Goal: Task Accomplishment & Management: Complete application form

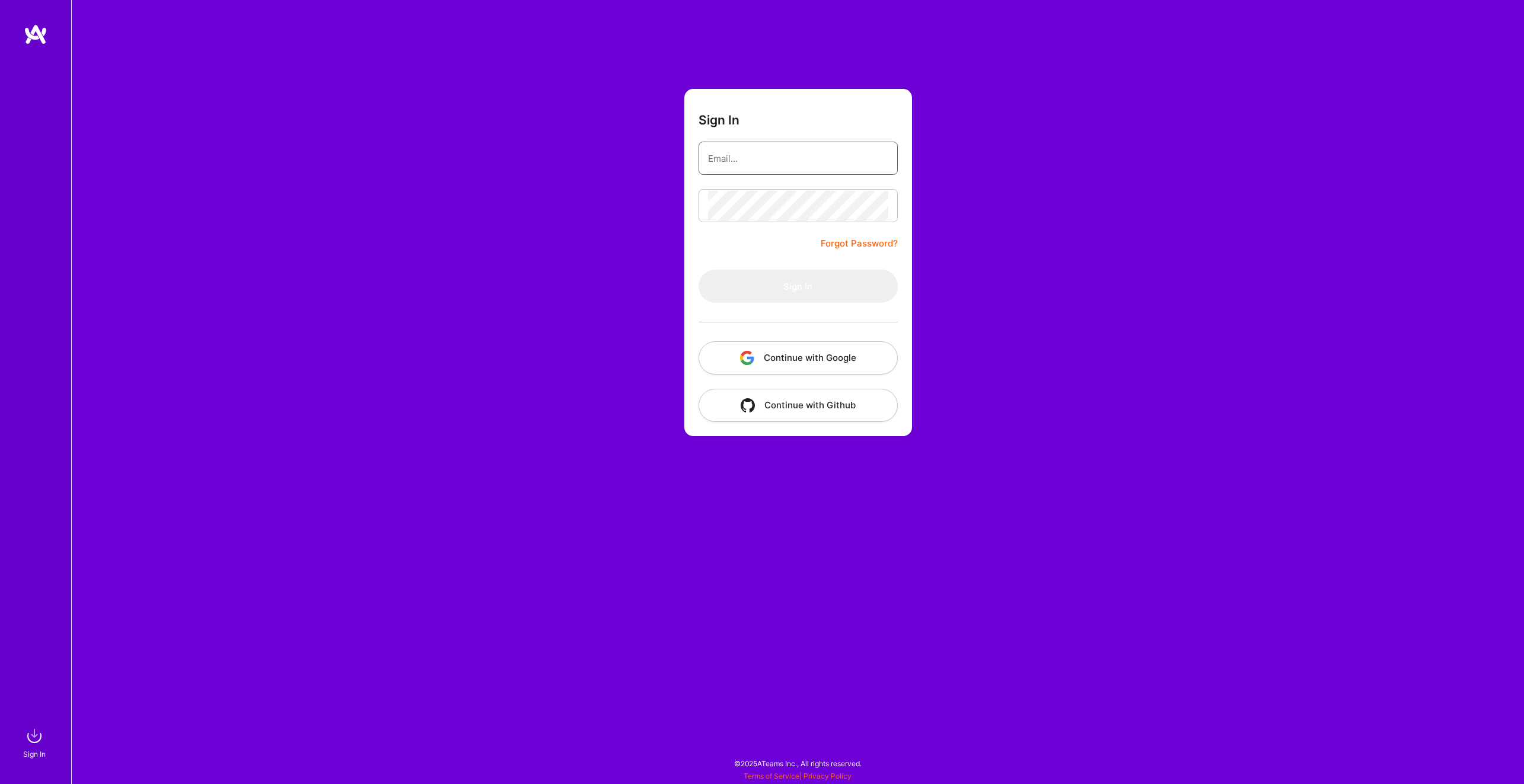
type input "[PERSON_NAME][EMAIL_ADDRESS][DOMAIN_NAME]"
click at [801, 288] on button "Sign In" at bounding box center [798, 286] width 199 height 33
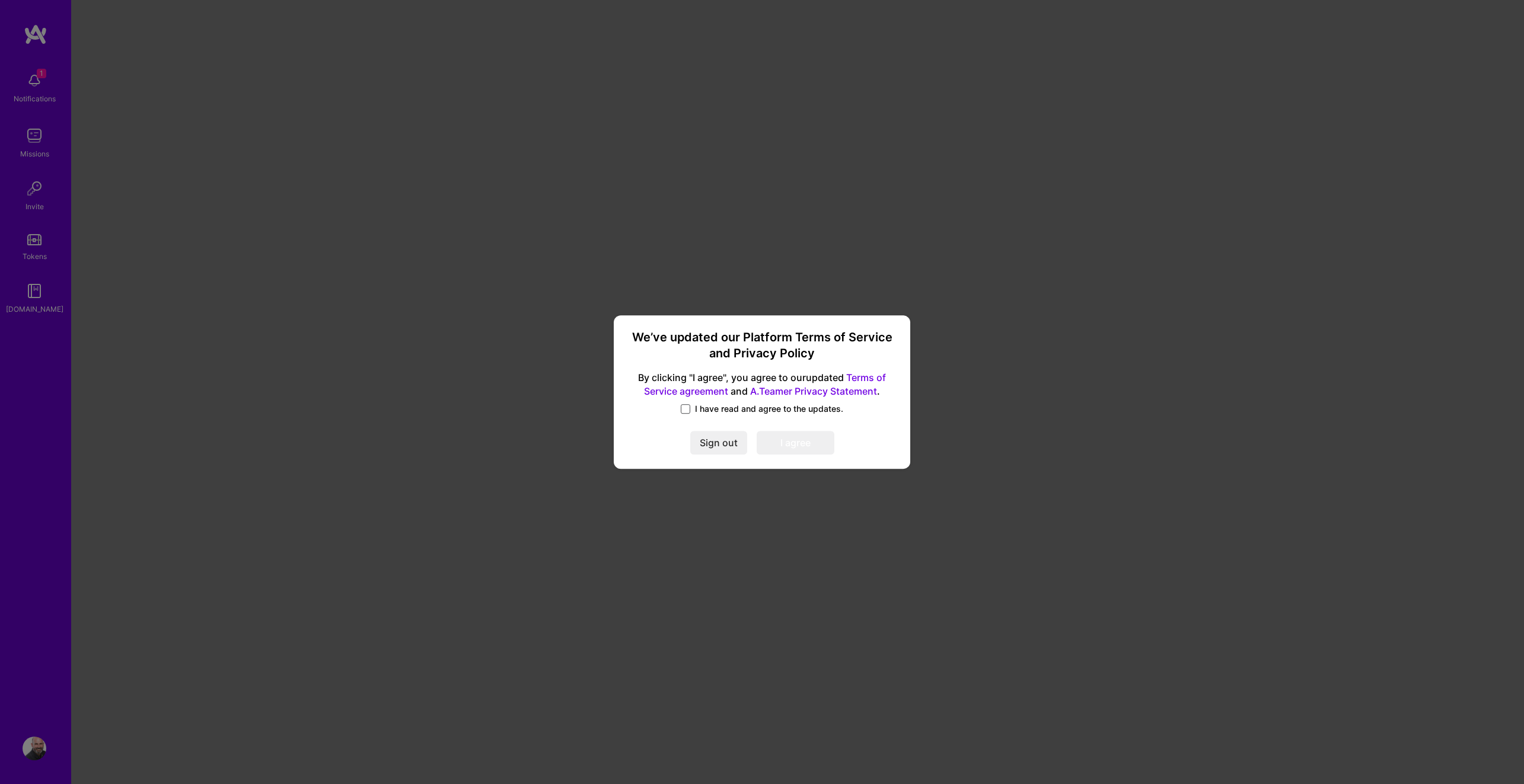
click at [681, 409] on span at bounding box center [685, 408] width 9 height 9
click at [0, 0] on input "I have read and agree to the updates." at bounding box center [0, 0] width 0 height 0
click at [794, 452] on button "I agree" at bounding box center [795, 443] width 78 height 23
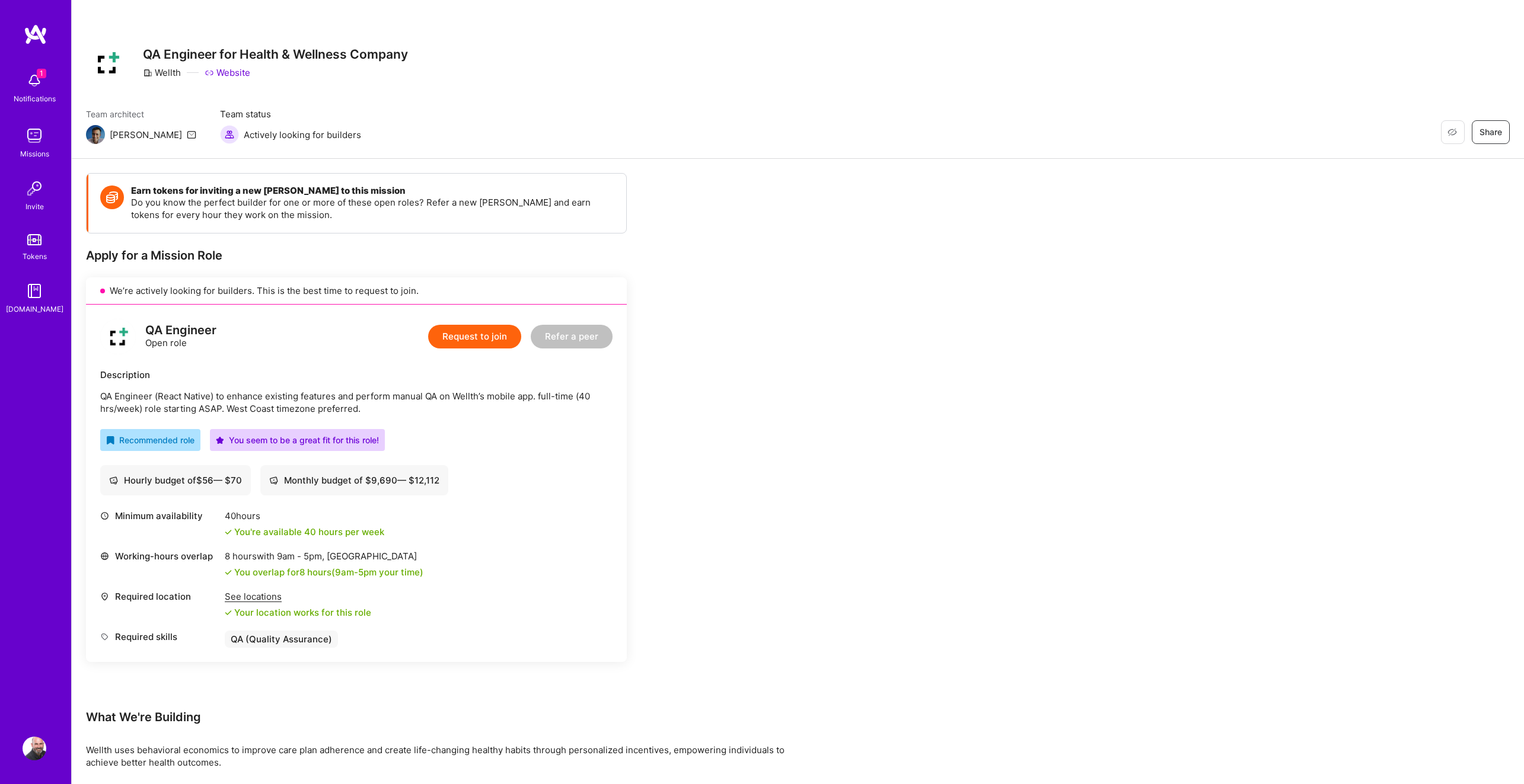
click at [435, 343] on button "Request to join" at bounding box center [474, 336] width 93 height 23
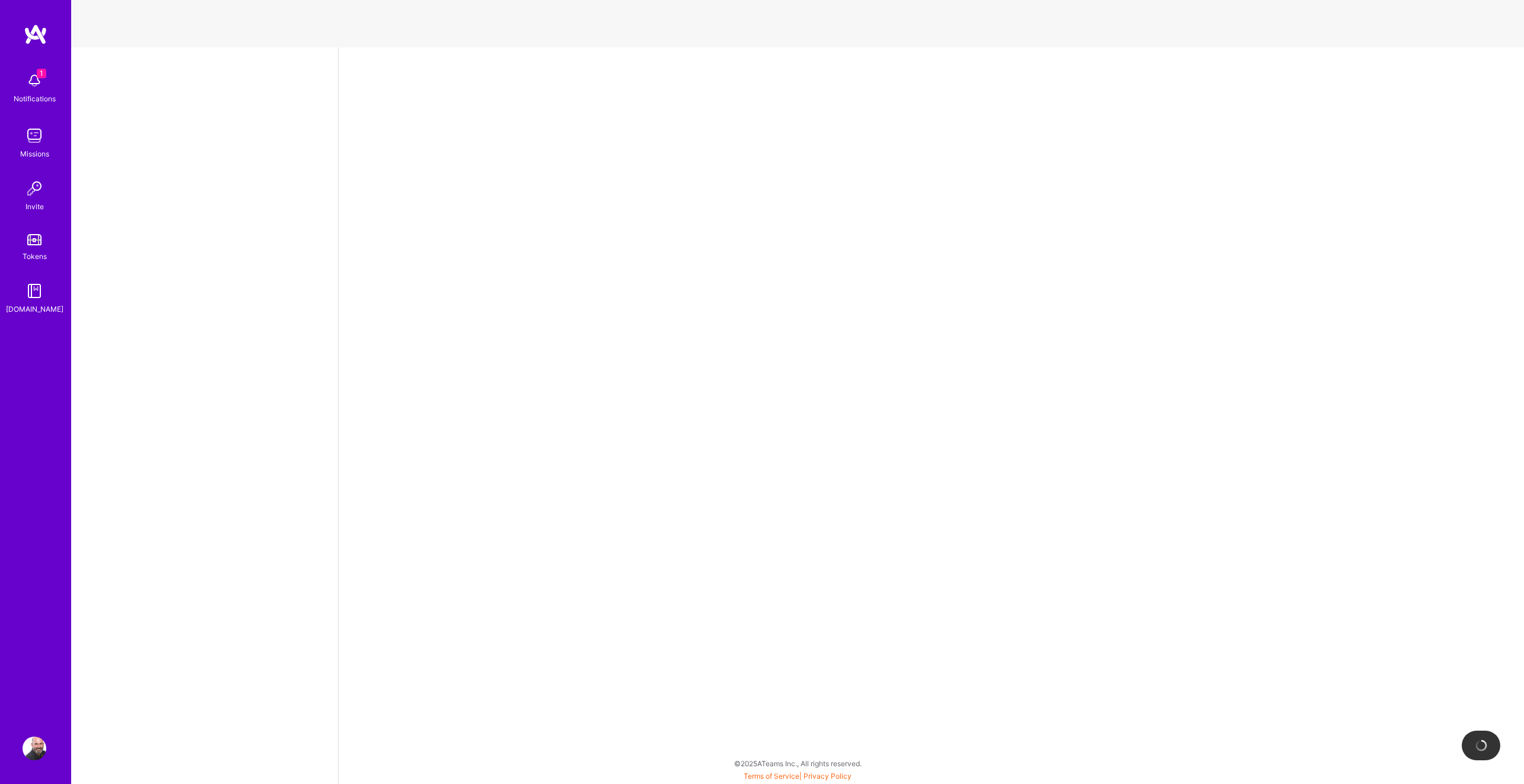
select select "US"
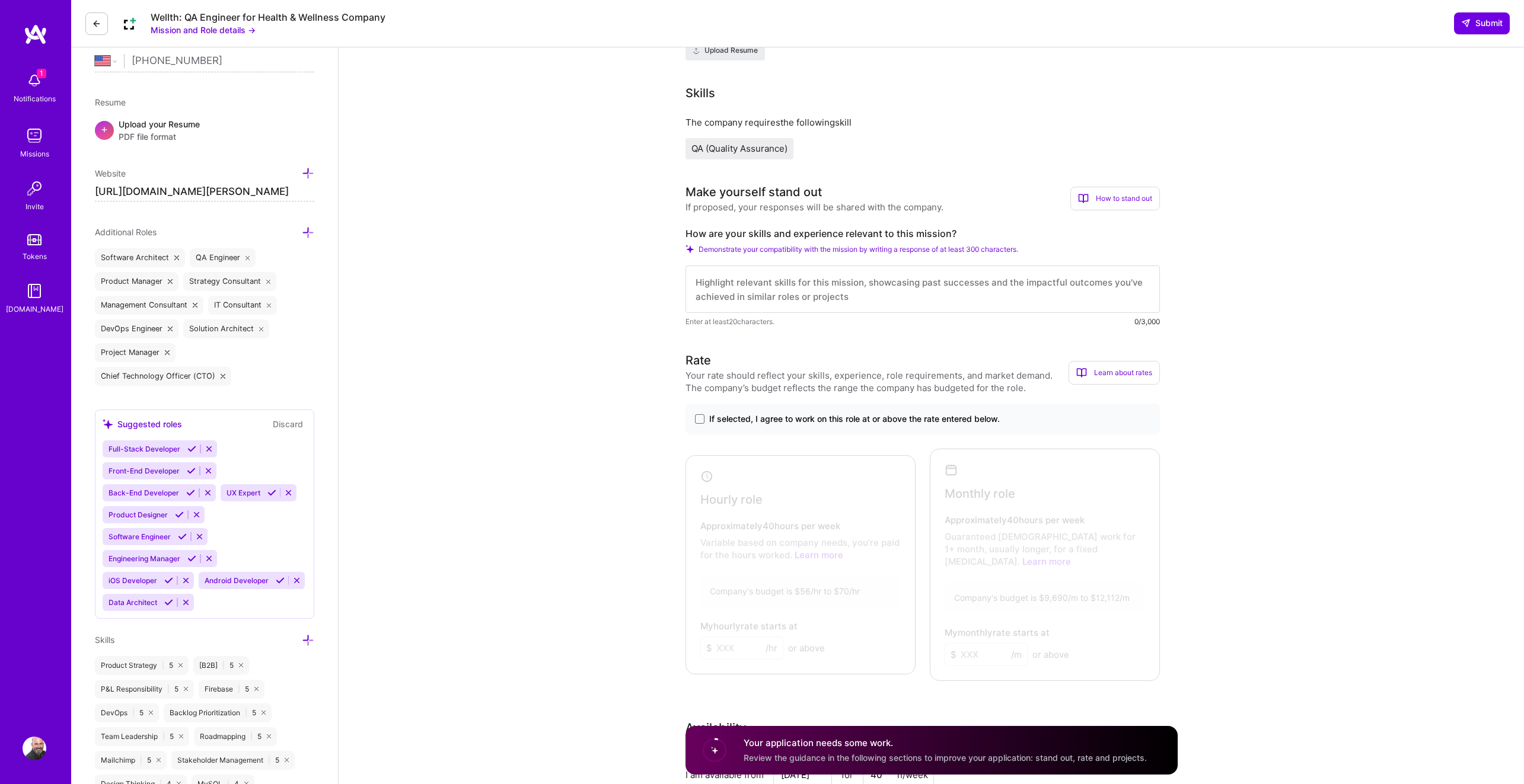
scroll to position [266, 0]
click at [700, 420] on span at bounding box center [699, 418] width 9 height 9
click at [0, 0] on input "If selected, I agree to work on this role at or above the rate entered below." at bounding box center [0, 0] width 0 height 0
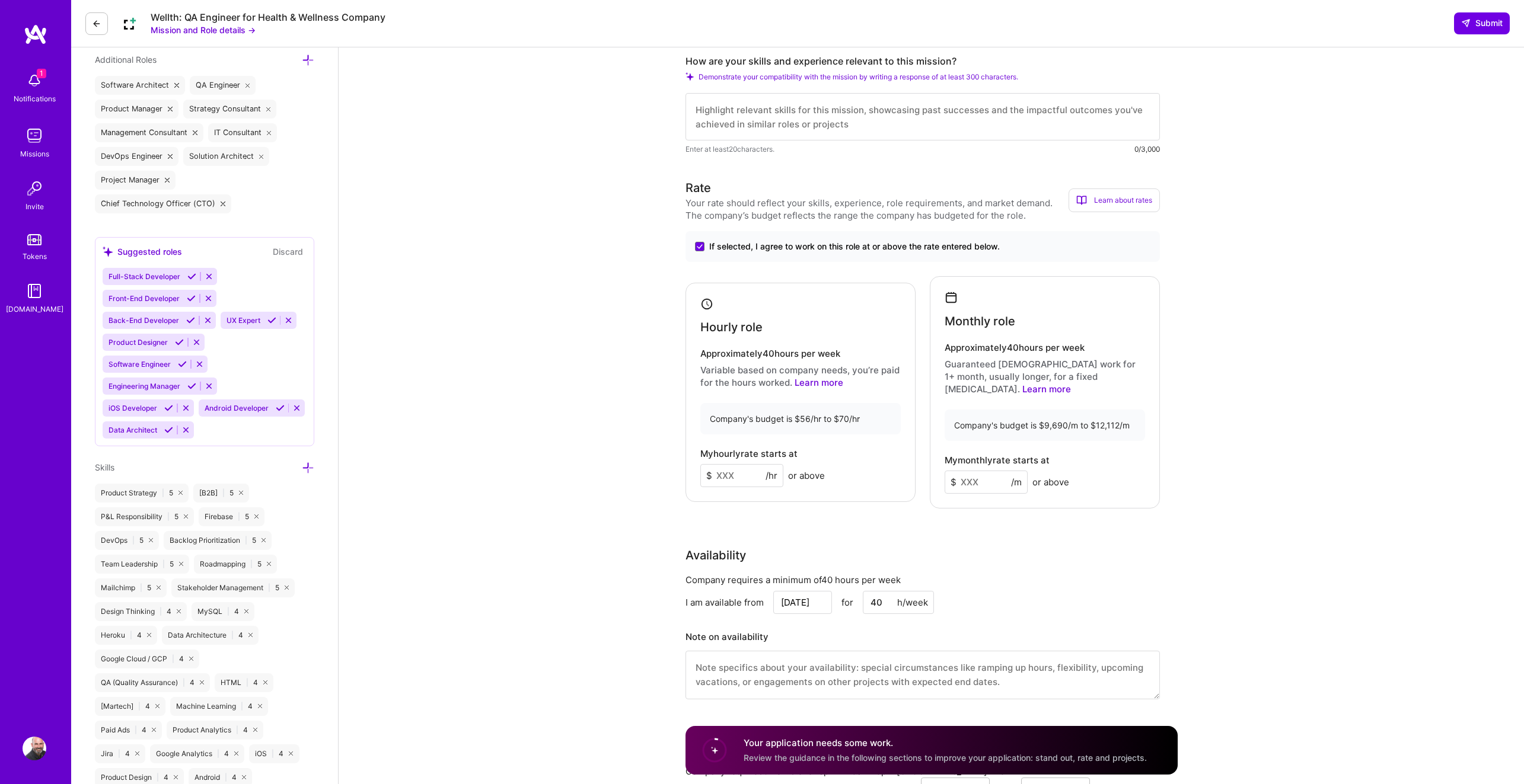
scroll to position [439, 0]
